Goal: Task Accomplishment & Management: Manage account settings

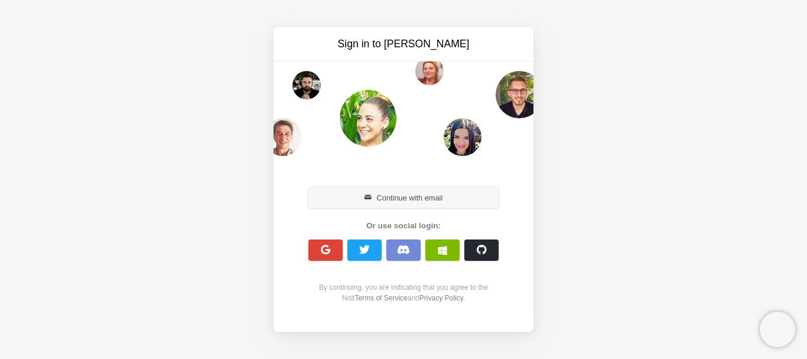
click at [371, 200] on span "button" at bounding box center [369, 198] width 8 height 8
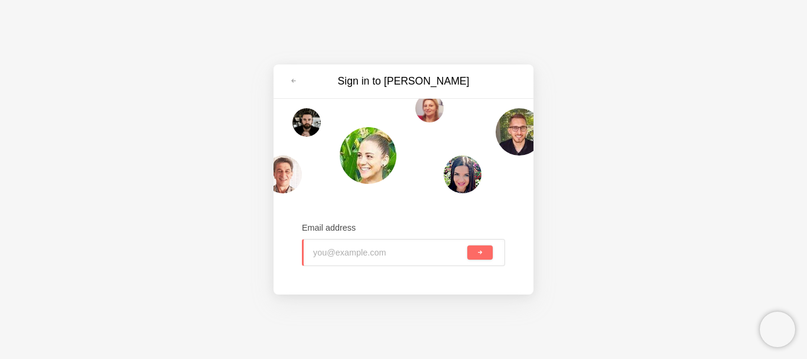
click at [396, 258] on input "email" at bounding box center [389, 252] width 152 height 26
type input "[EMAIL_ADDRESS][DOMAIN_NAME]"
click at [473, 248] on button "submit" at bounding box center [479, 252] width 25 height 14
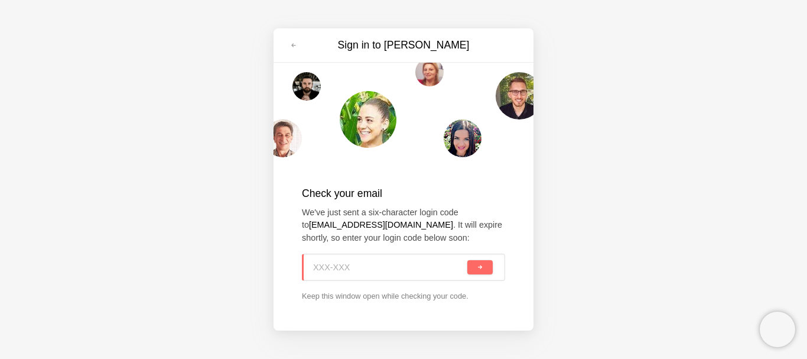
click at [385, 270] on input at bounding box center [389, 267] width 152 height 26
click at [346, 268] on input at bounding box center [389, 267] width 152 height 26
paste input "QCP-5Q2"
type input "QCP-5Q2"
click at [480, 266] on span "submit" at bounding box center [480, 267] width 6 height 6
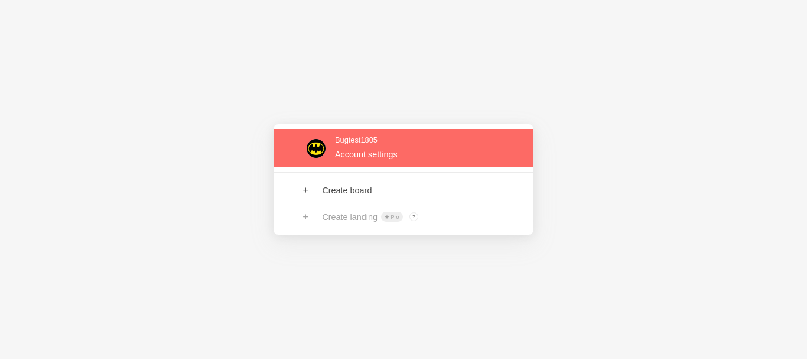
click at [318, 145] on link at bounding box center [404, 148] width 260 height 38
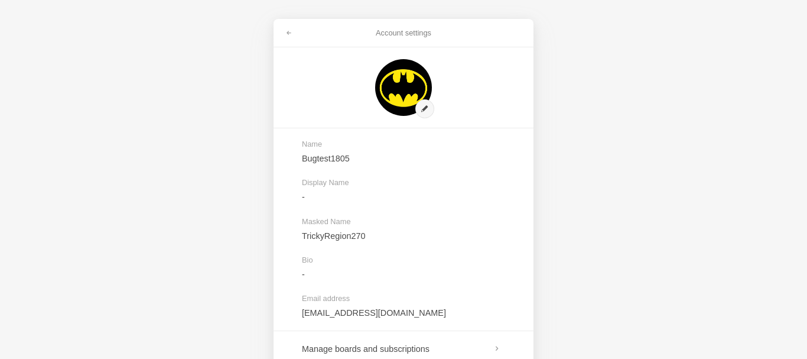
click at [579, 127] on div "Account settings Name Bugtest1805 Display Name - Masked Name TrickyRegion270 Bi…" at bounding box center [403, 179] width 807 height 359
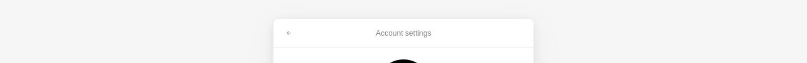
scroll to position [56, 0]
